Goal: Task Accomplishment & Management: Complete application form

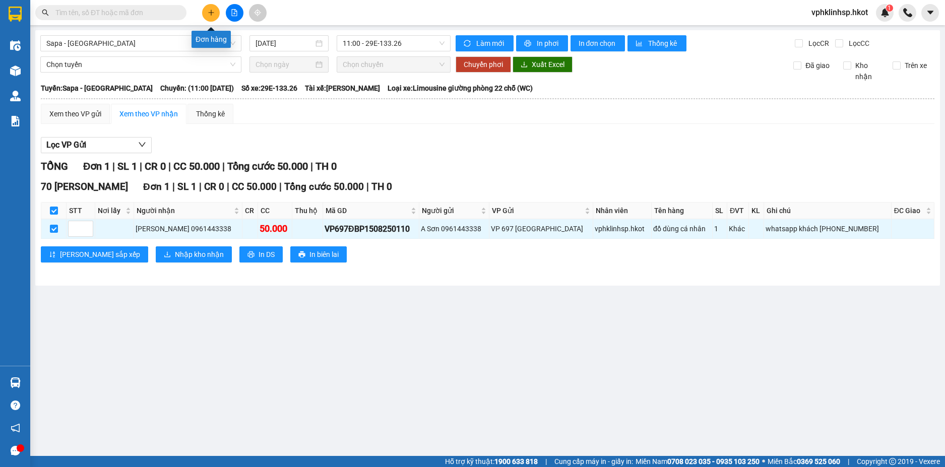
click at [206, 9] on button at bounding box center [211, 13] width 18 height 18
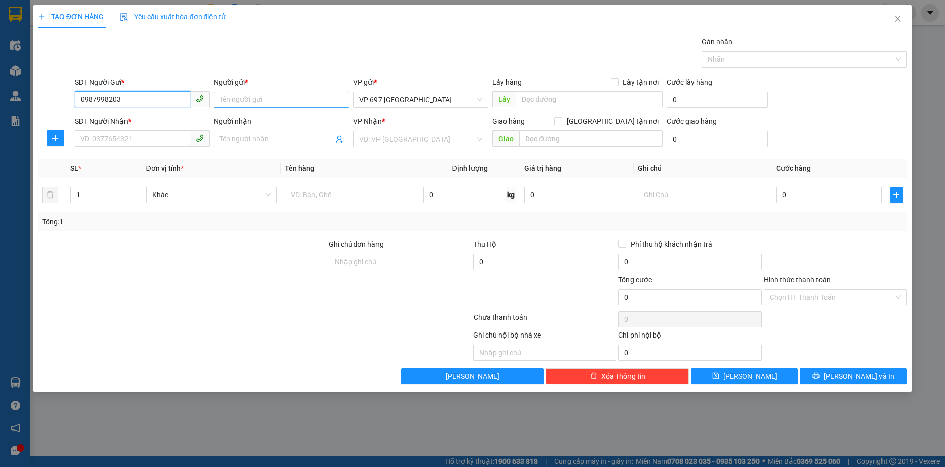
type input "0987998203"
click at [237, 97] on input "Người gửi *" at bounding box center [282, 100] width 136 height 16
type input "Tâm Sa Pa"
click at [93, 139] on input "SĐT Người Nhận *" at bounding box center [133, 139] width 116 height 16
type input "0985122818"
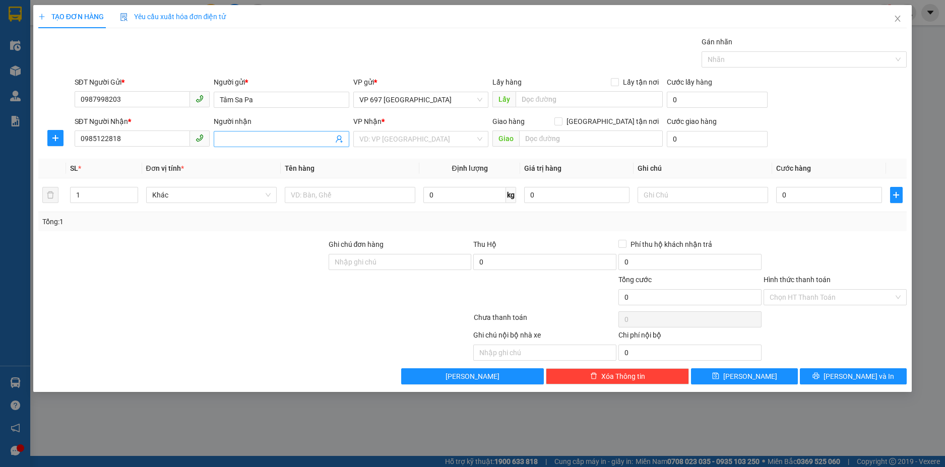
click at [244, 140] on input "Người nhận" at bounding box center [276, 139] width 113 height 11
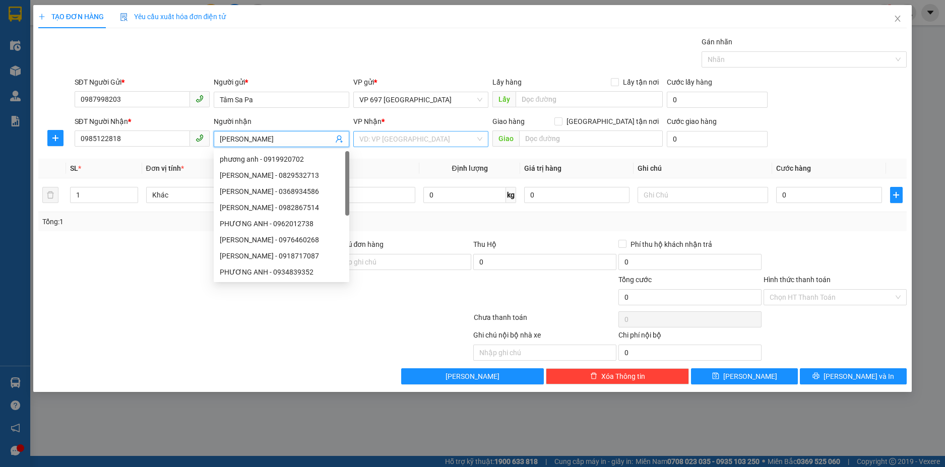
type input "[PERSON_NAME]"
click at [397, 138] on input "search" at bounding box center [417, 139] width 116 height 15
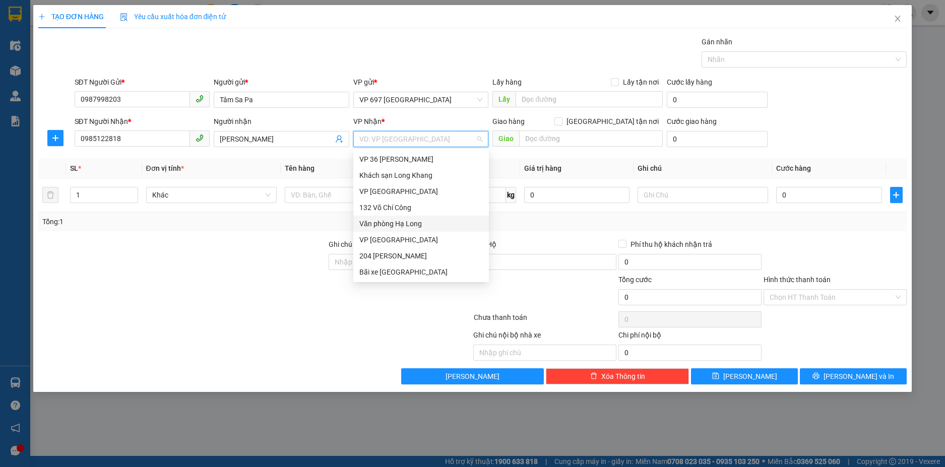
click at [402, 221] on div "Văn phòng Hạ Long" at bounding box center [421, 223] width 124 height 11
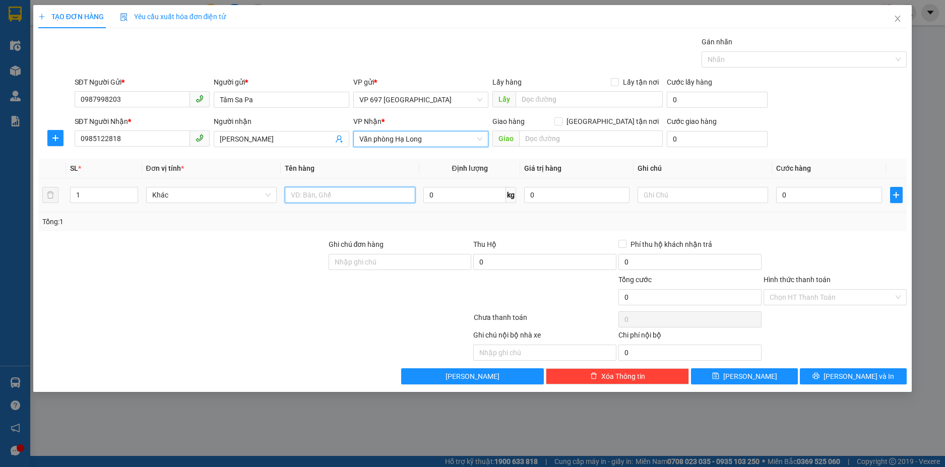
click at [306, 195] on input "text" at bounding box center [350, 195] width 131 height 16
type input "D"
type input "Đồ cá nhận của K"
click at [438, 196] on input "0" at bounding box center [464, 195] width 83 height 16
type input "2"
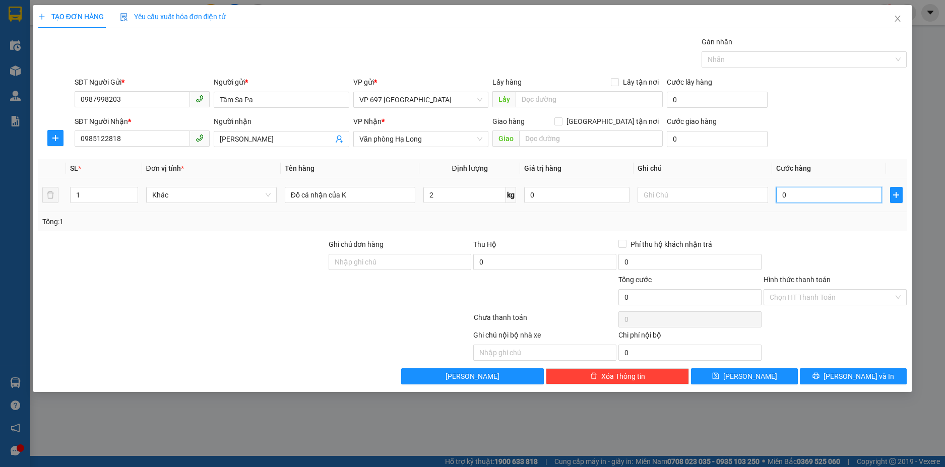
click at [796, 198] on input "0" at bounding box center [828, 195] width 105 height 16
click at [659, 196] on input "text" at bounding box center [703, 195] width 131 height 16
type input "K nhận đồ và TT cước"
click at [829, 299] on input "Hình thức thanh toán" at bounding box center [832, 297] width 124 height 15
click at [800, 196] on input "0" at bounding box center [828, 195] width 105 height 16
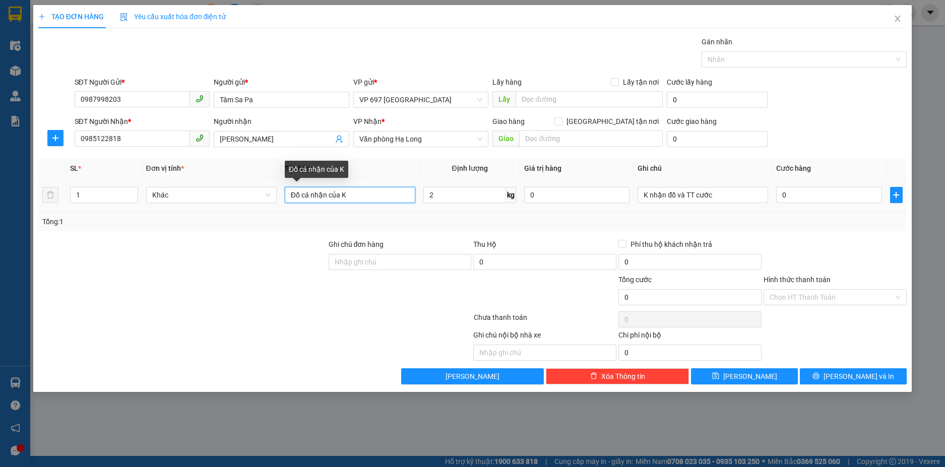
click at [326, 196] on input "Đồ cá nhận của K" at bounding box center [350, 195] width 131 height 16
type input "Đồ cá nhân của K"
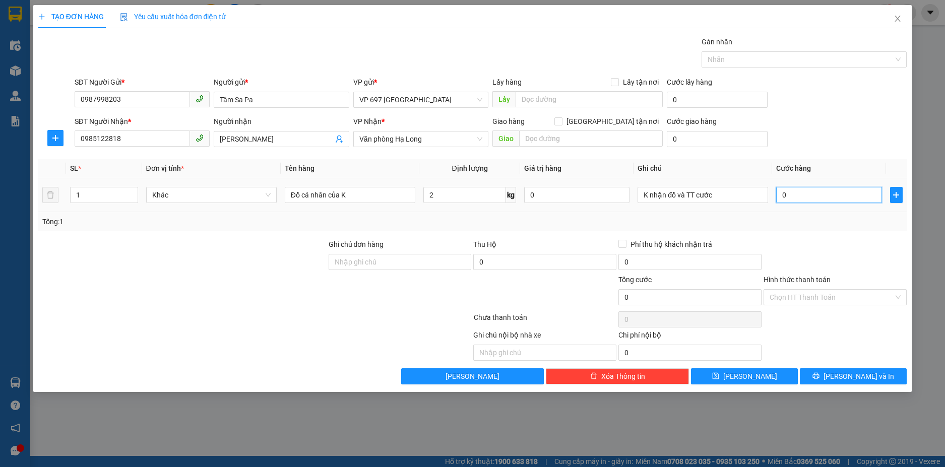
click at [797, 198] on input "0" at bounding box center [828, 195] width 105 height 16
type input "5"
type input "50"
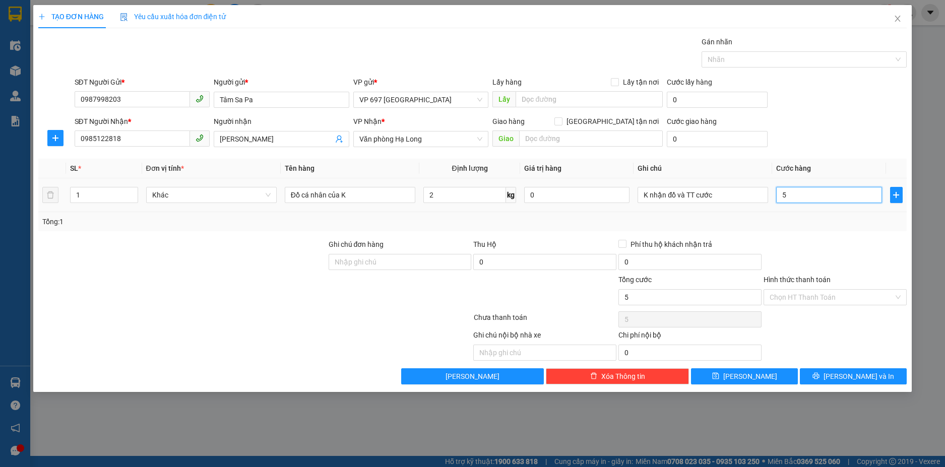
type input "50"
type input "500"
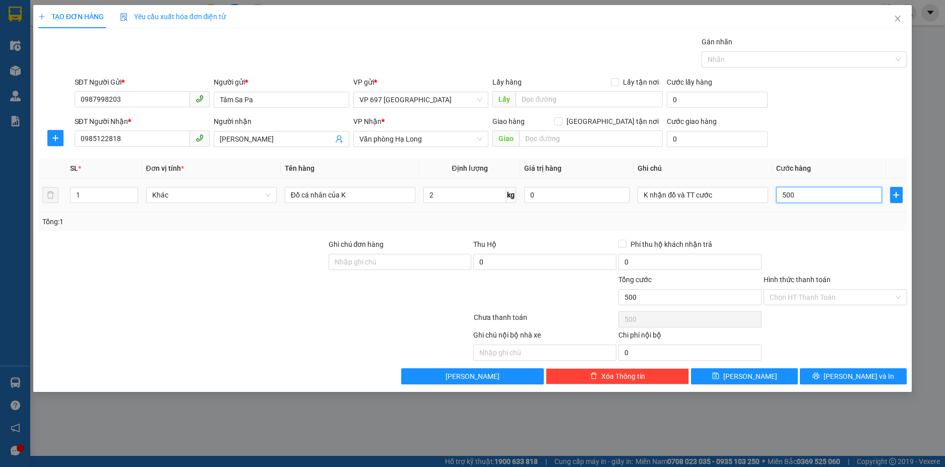
type input "5.000"
type input "50.000"
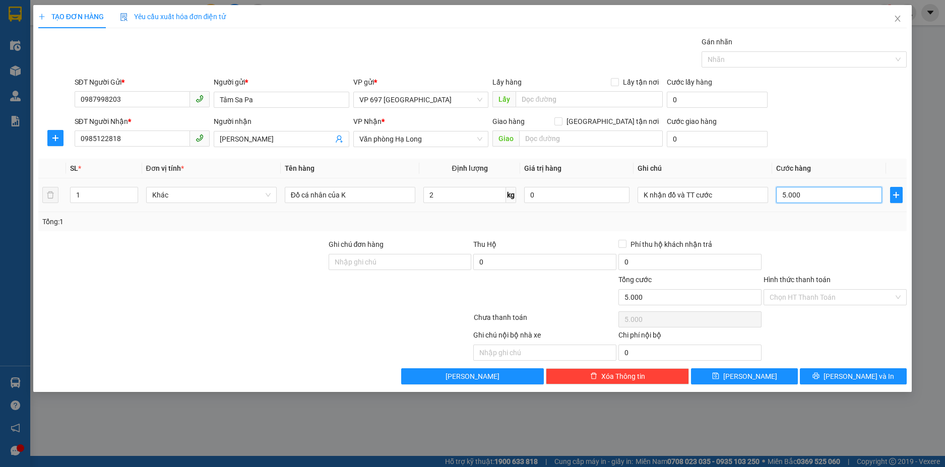
type input "50.000"
click at [860, 377] on span "[PERSON_NAME] và In" at bounding box center [859, 376] width 71 height 11
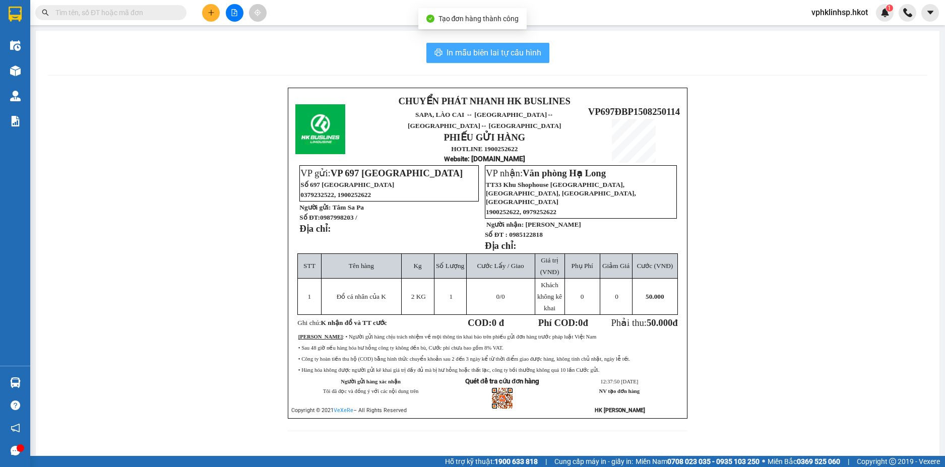
click at [460, 47] on span "In mẫu biên lai tự cấu hình" at bounding box center [494, 52] width 95 height 13
